Goal: Task Accomplishment & Management: Use online tool/utility

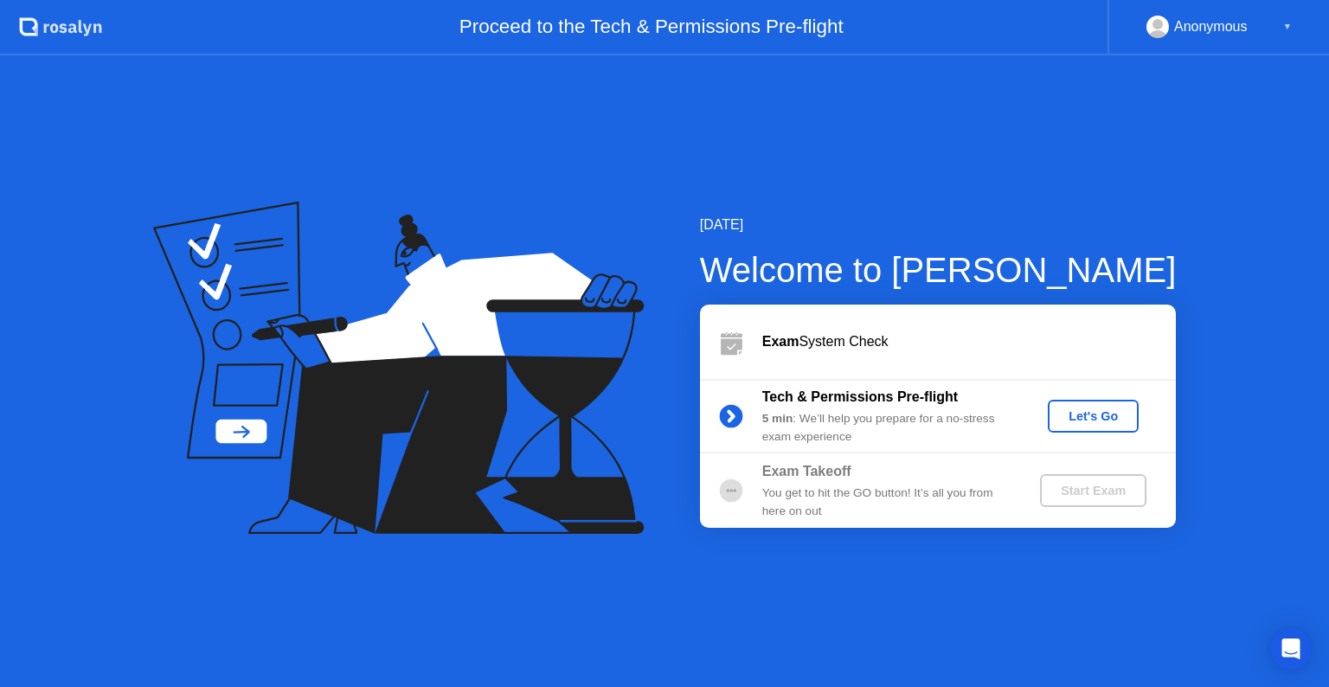
click at [1087, 414] on div "Let's Go" at bounding box center [1093, 416] width 77 height 14
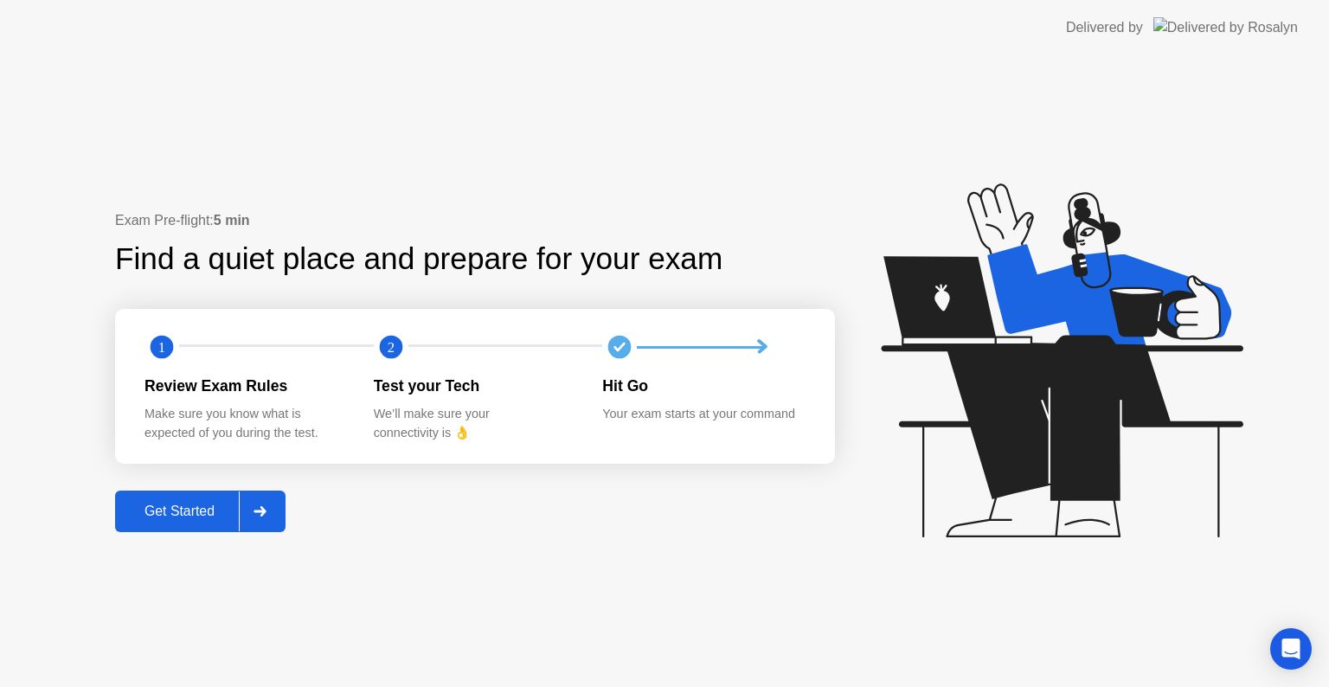
click at [265, 511] on icon at bounding box center [259, 511] width 12 height 10
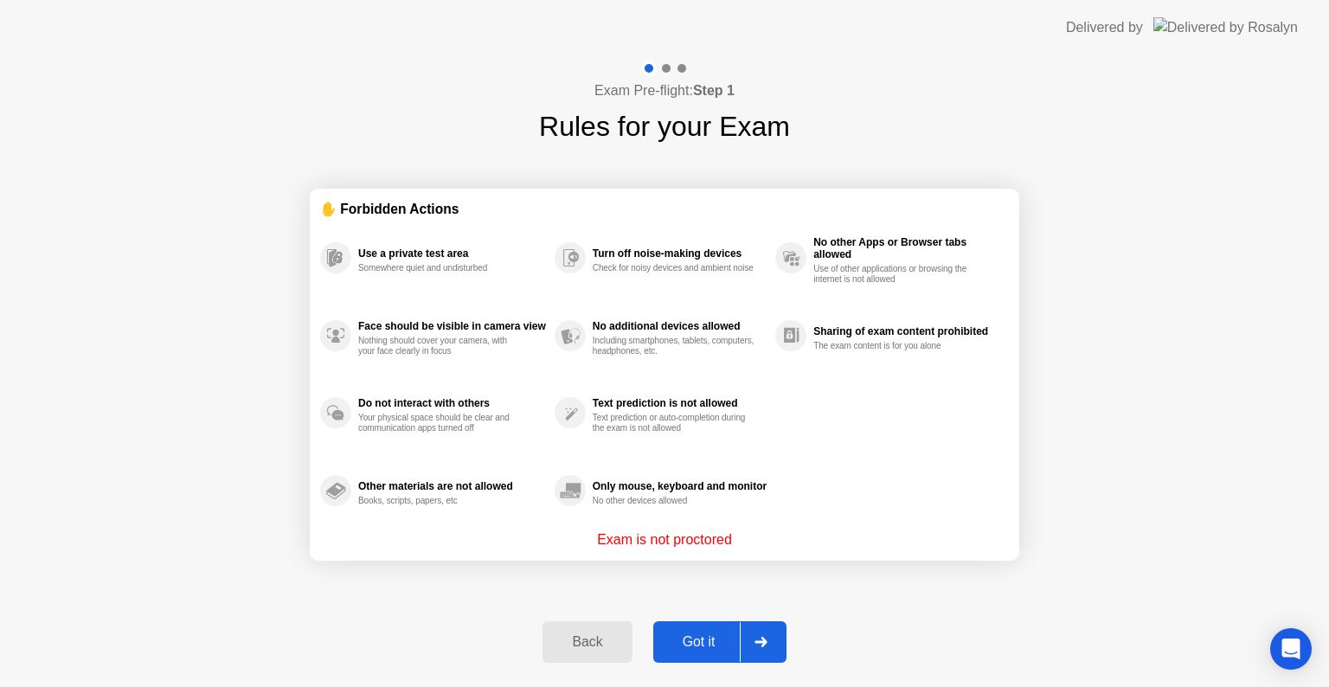
click at [736, 640] on div "Got it" at bounding box center [698, 642] width 81 height 16
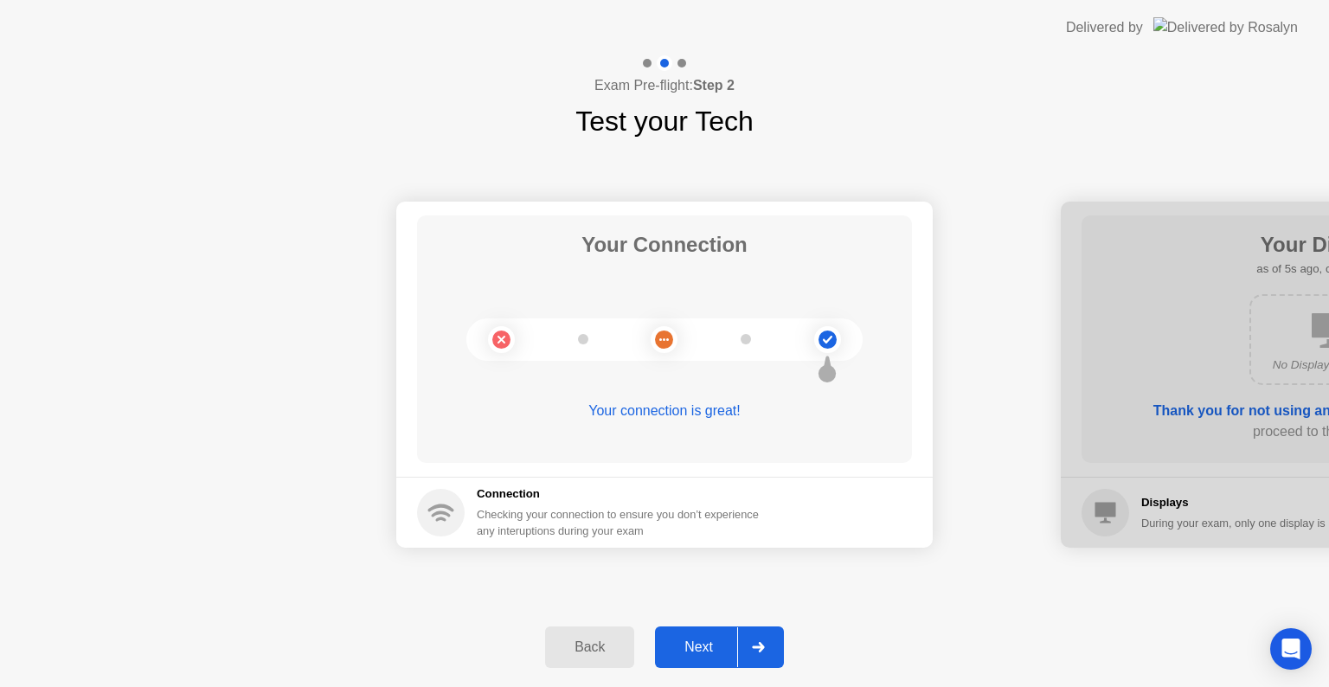
click at [765, 651] on icon at bounding box center [758, 647] width 13 height 10
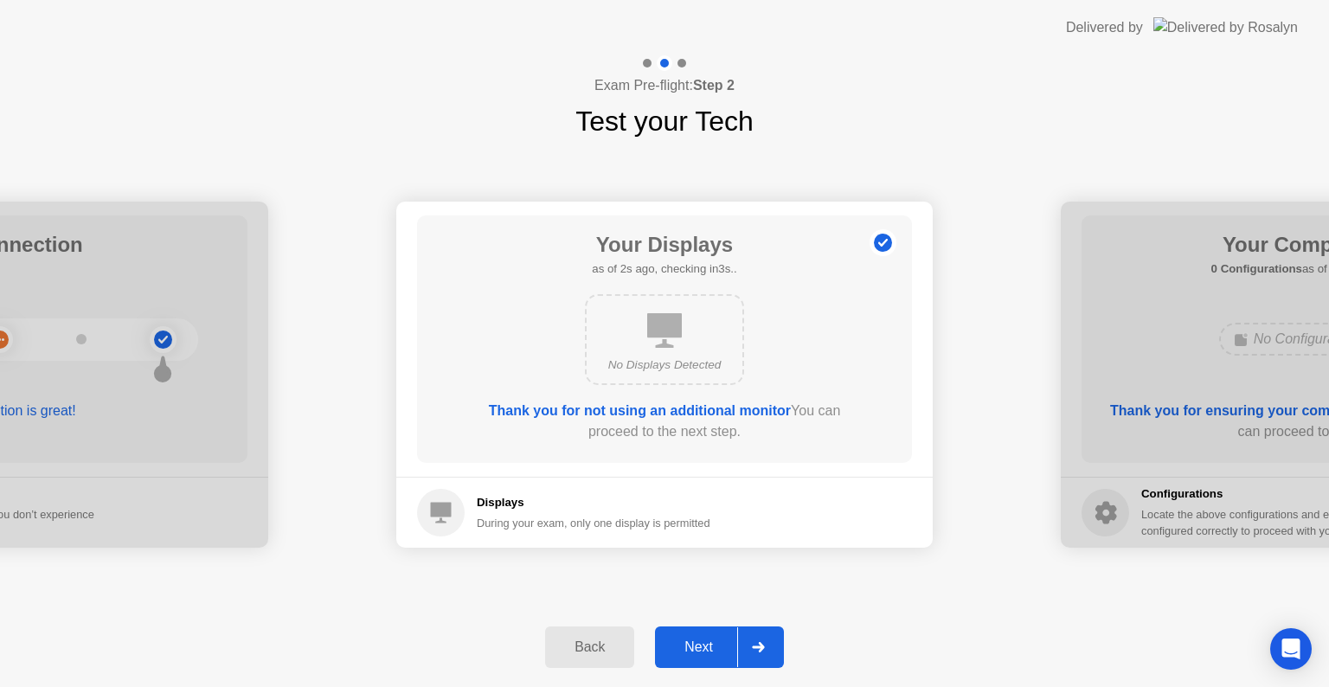
click at [765, 651] on icon at bounding box center [758, 647] width 13 height 10
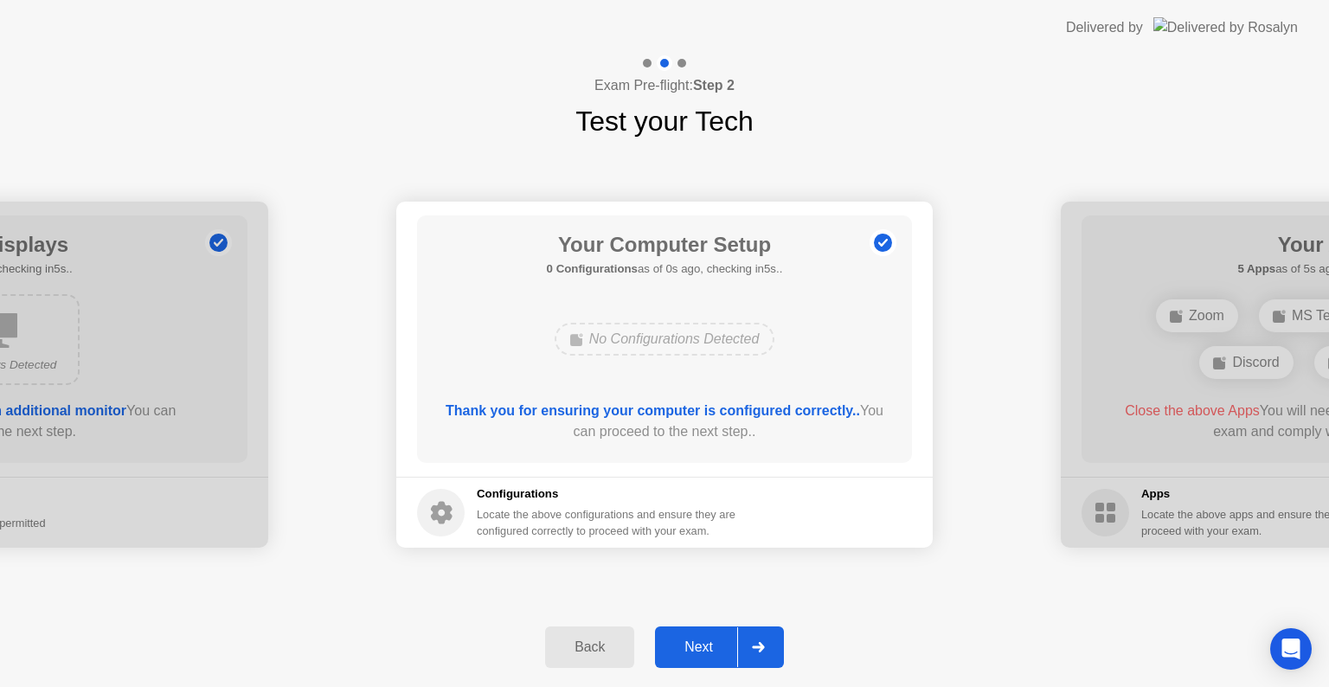
click at [779, 651] on div at bounding box center [758, 647] width 42 height 40
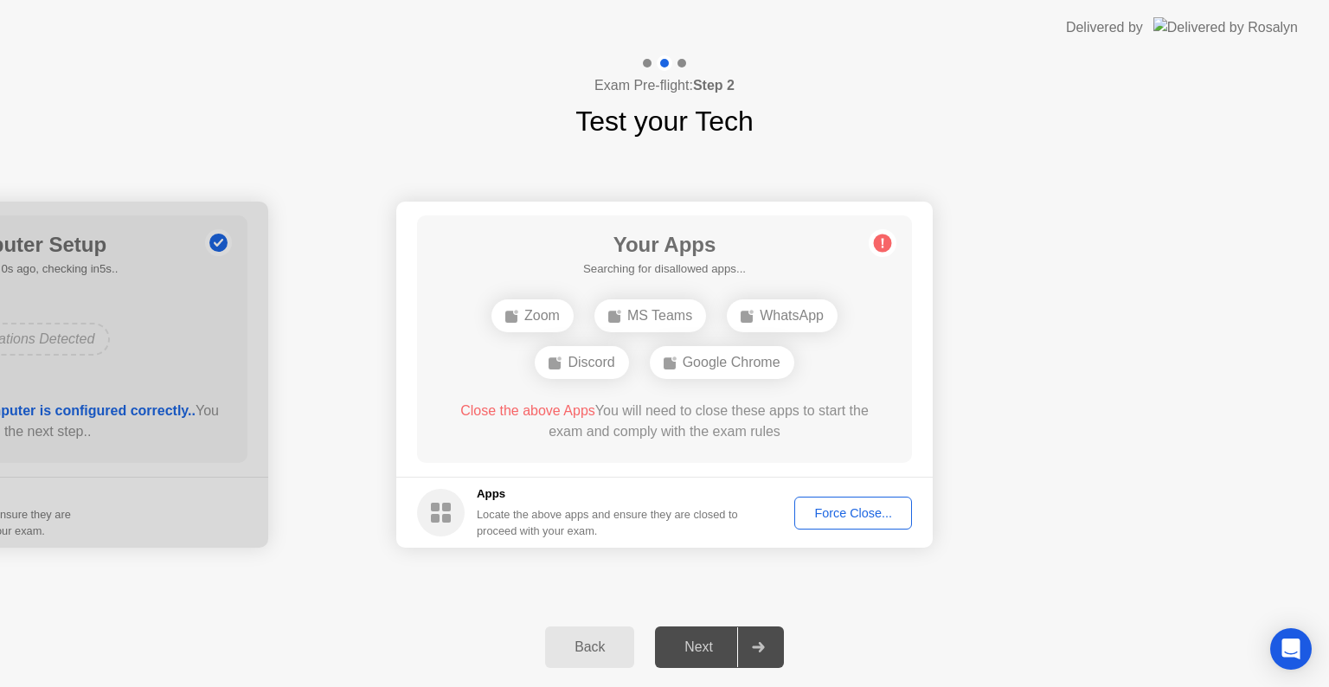
click at [875, 509] on div "Force Close..." at bounding box center [853, 513] width 106 height 14
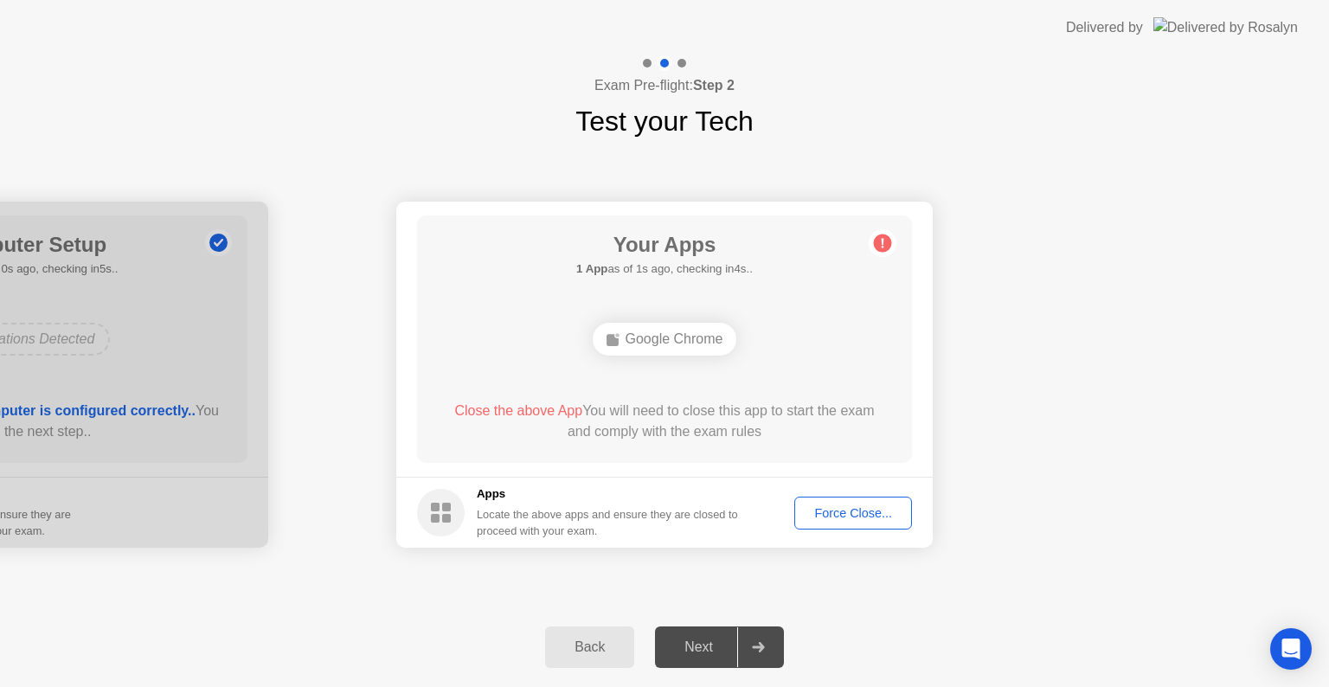
click at [869, 502] on button "Force Close..." at bounding box center [853, 513] width 118 height 33
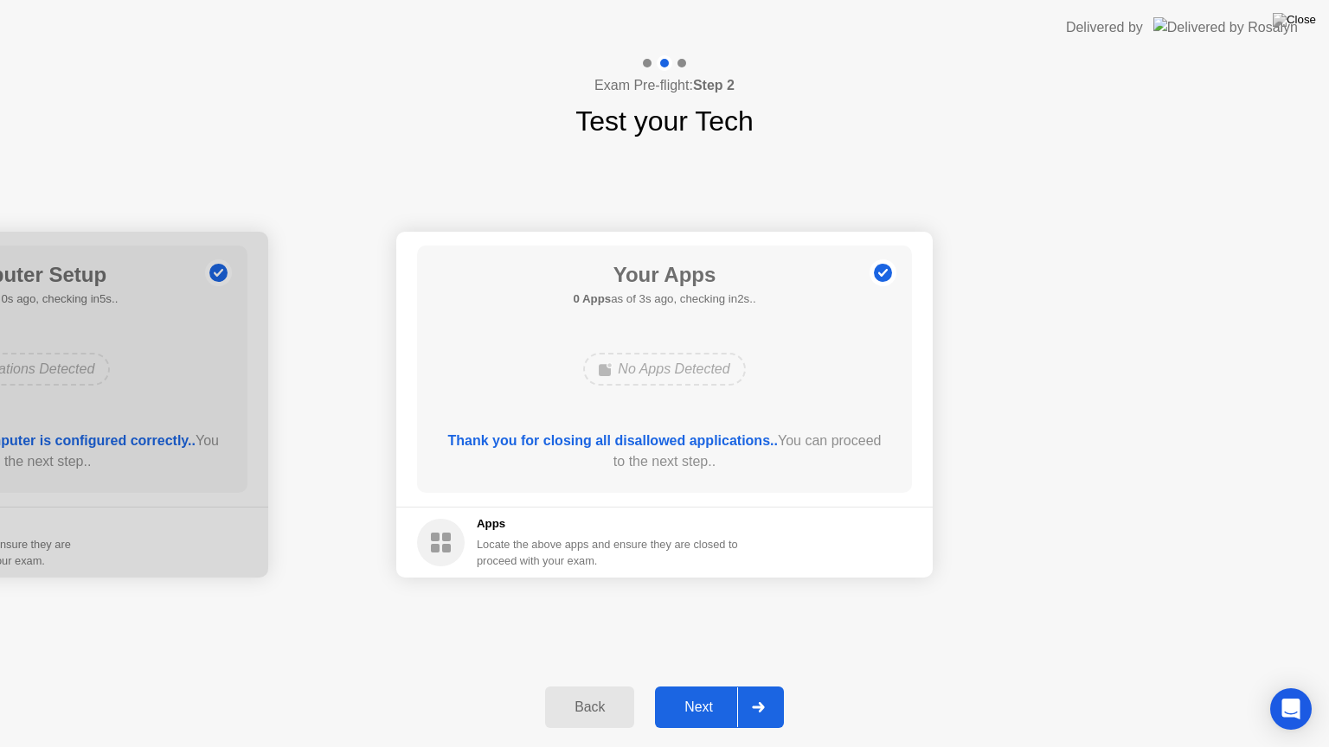
click at [754, 686] on icon at bounding box center [758, 707] width 12 height 10
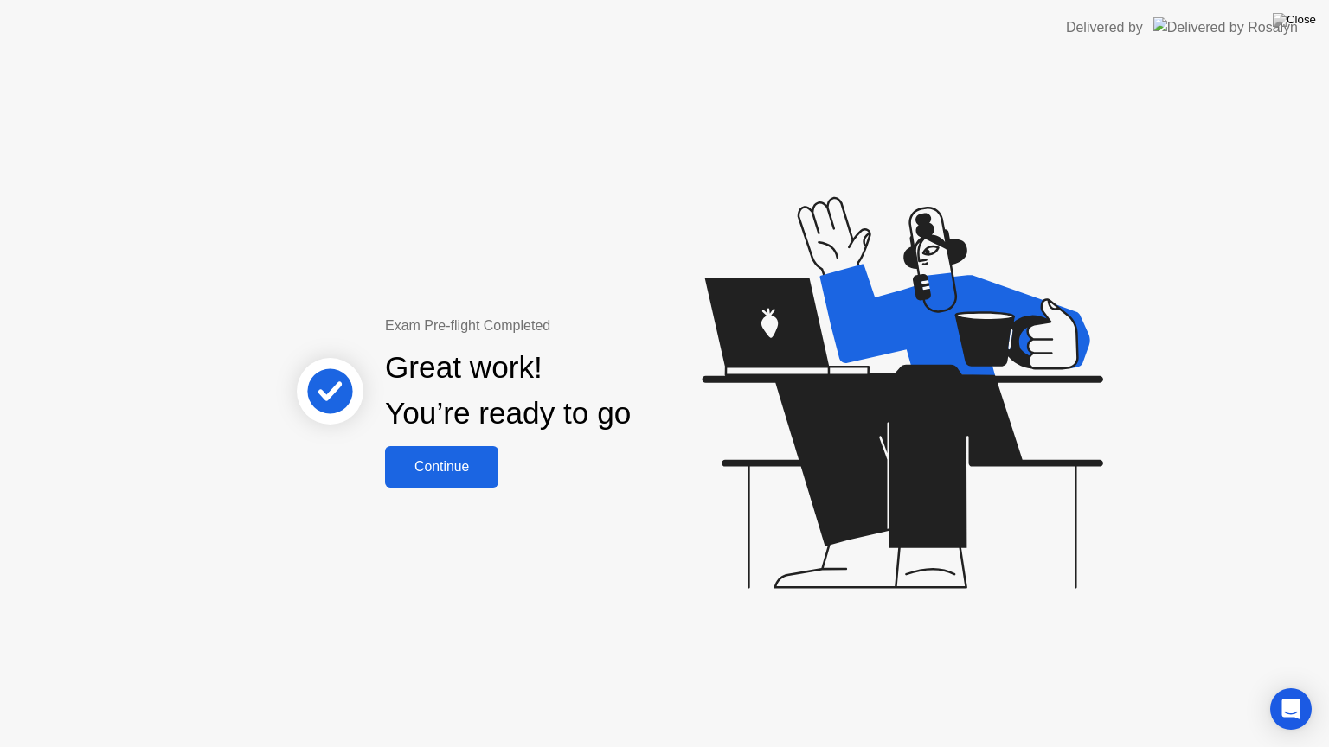
click at [471, 471] on div "Continue" at bounding box center [441, 467] width 103 height 16
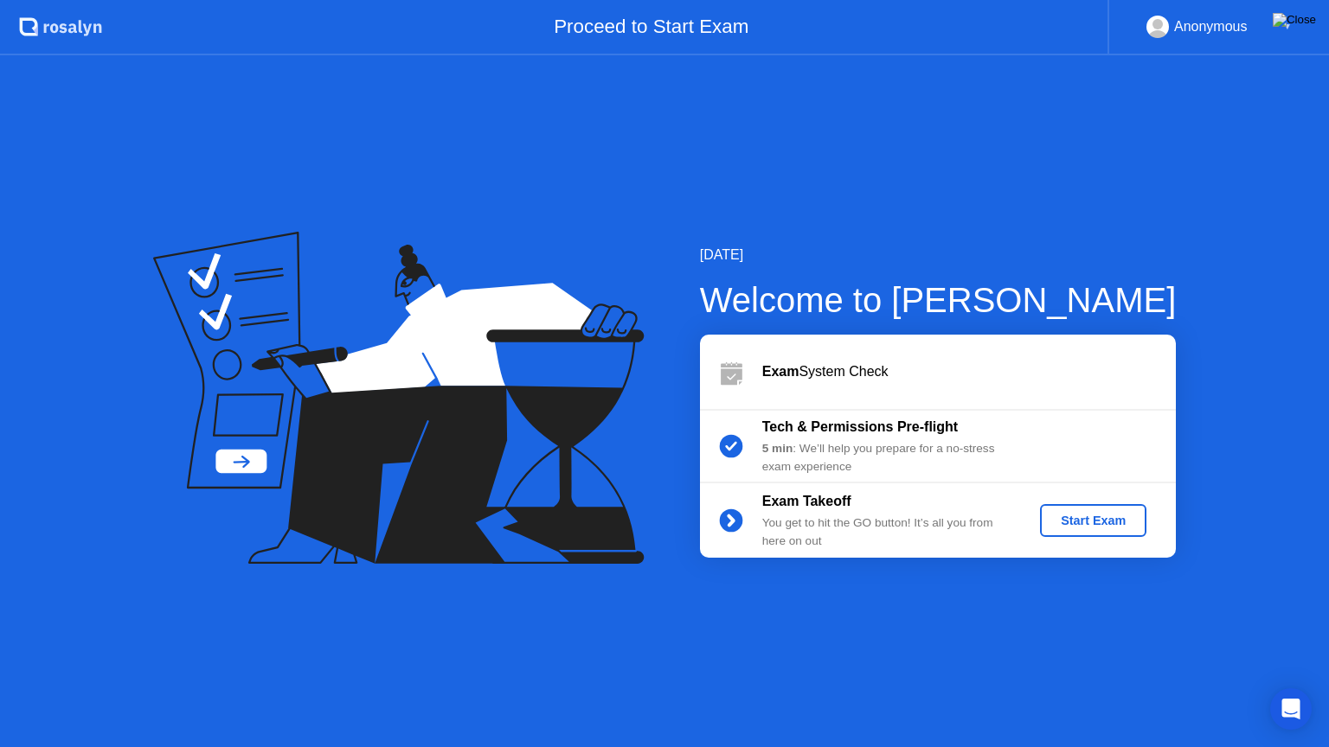
click at [1305, 17] on img at bounding box center [1294, 20] width 43 height 14
